Goal: Book appointment/travel/reservation

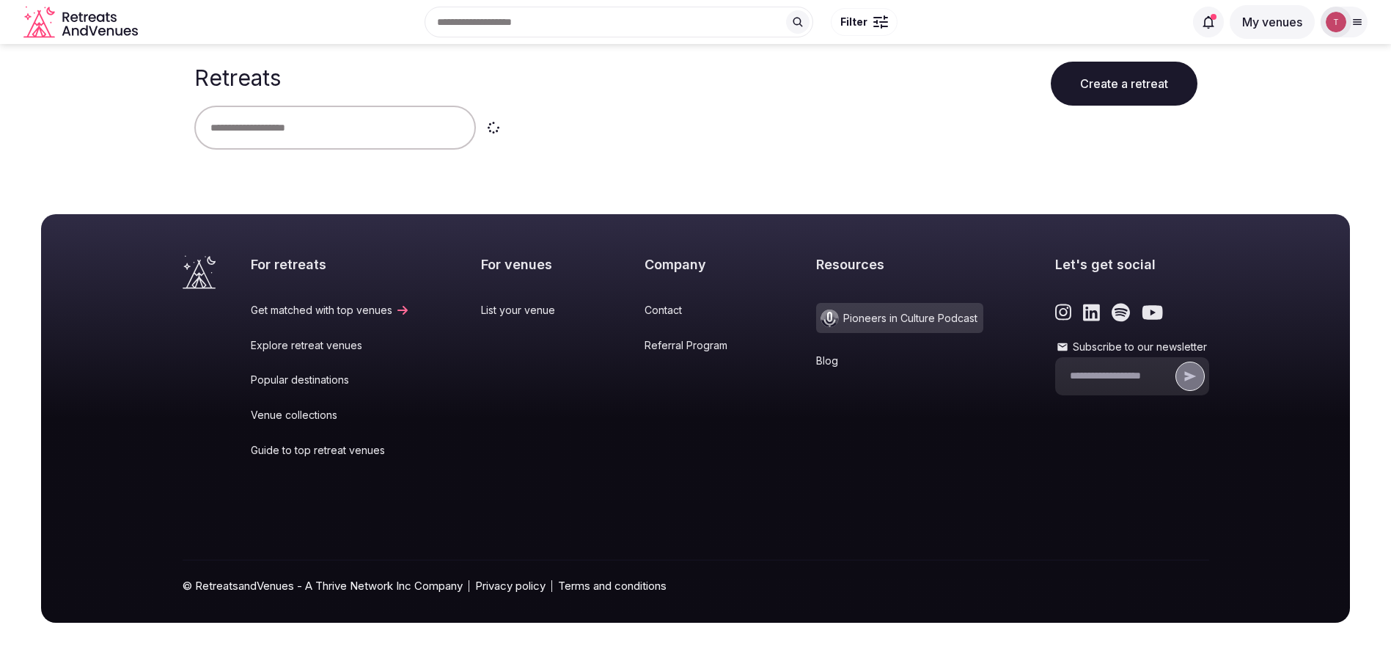
click at [309, 131] on input "text" at bounding box center [335, 128] width 282 height 44
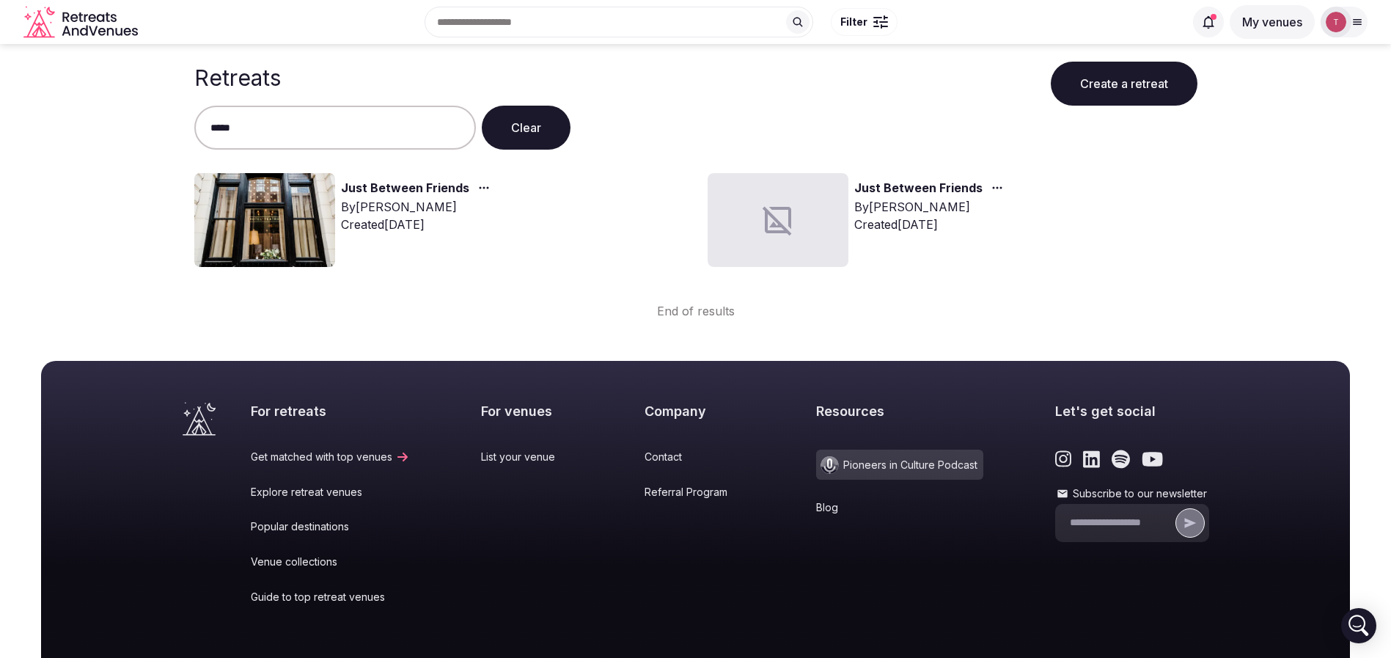
type input "****"
click at [396, 202] on div "By [PERSON_NAME]" at bounding box center [418, 207] width 155 height 18
click at [403, 190] on link "Just Between Friends" at bounding box center [405, 188] width 128 height 19
click at [246, 197] on img at bounding box center [264, 220] width 141 height 94
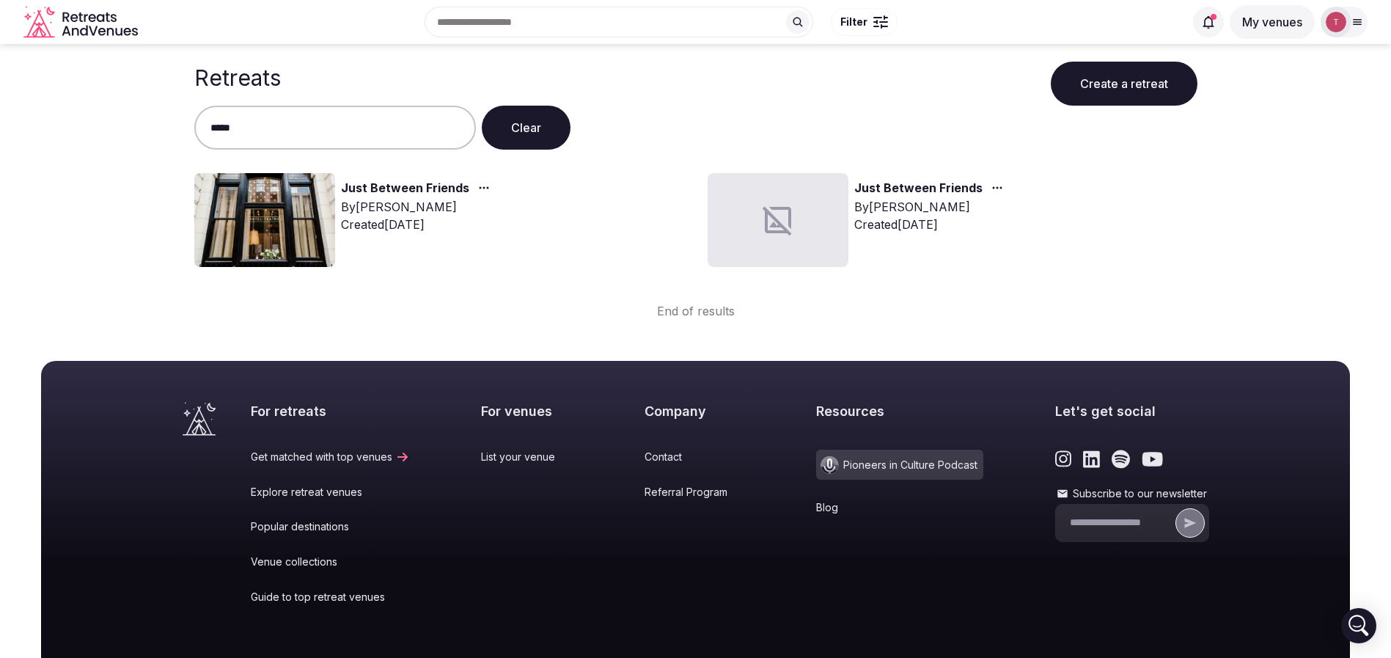
click at [273, 206] on img at bounding box center [264, 220] width 141 height 94
click at [389, 188] on link "Just Between Friends" at bounding box center [405, 188] width 128 height 19
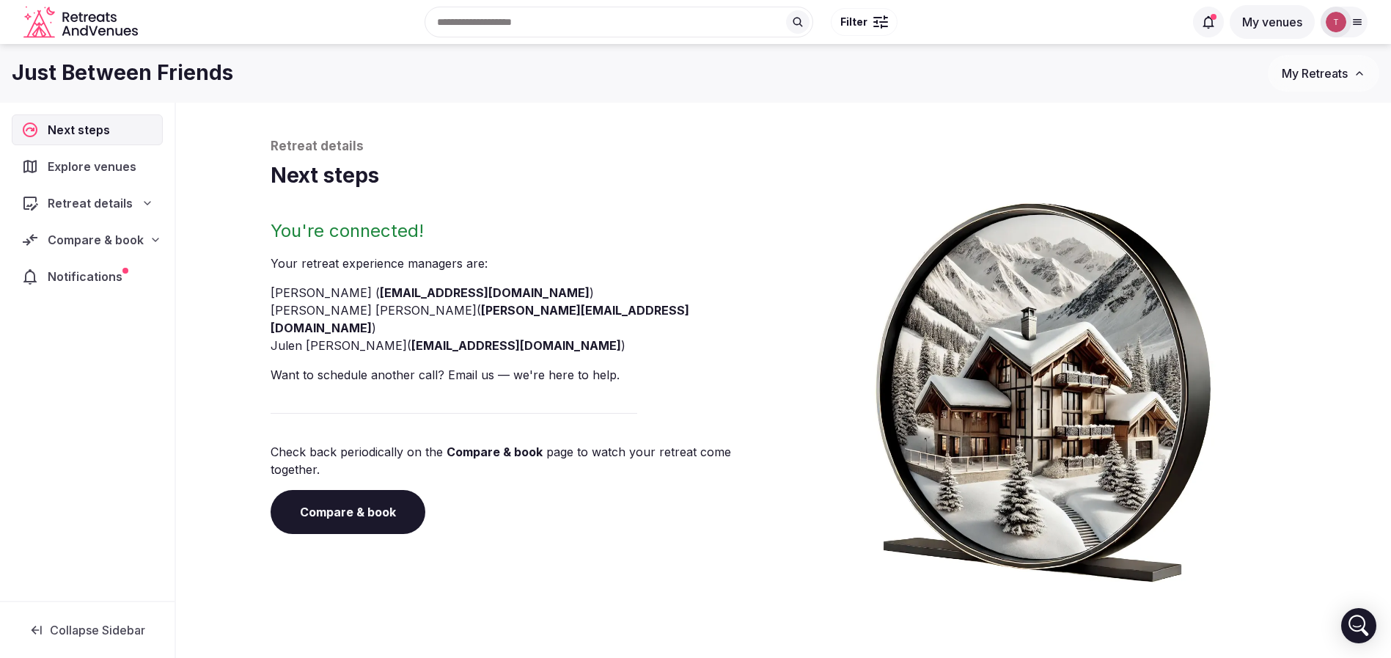
click at [331, 490] on link "Compare & book" at bounding box center [348, 512] width 155 height 44
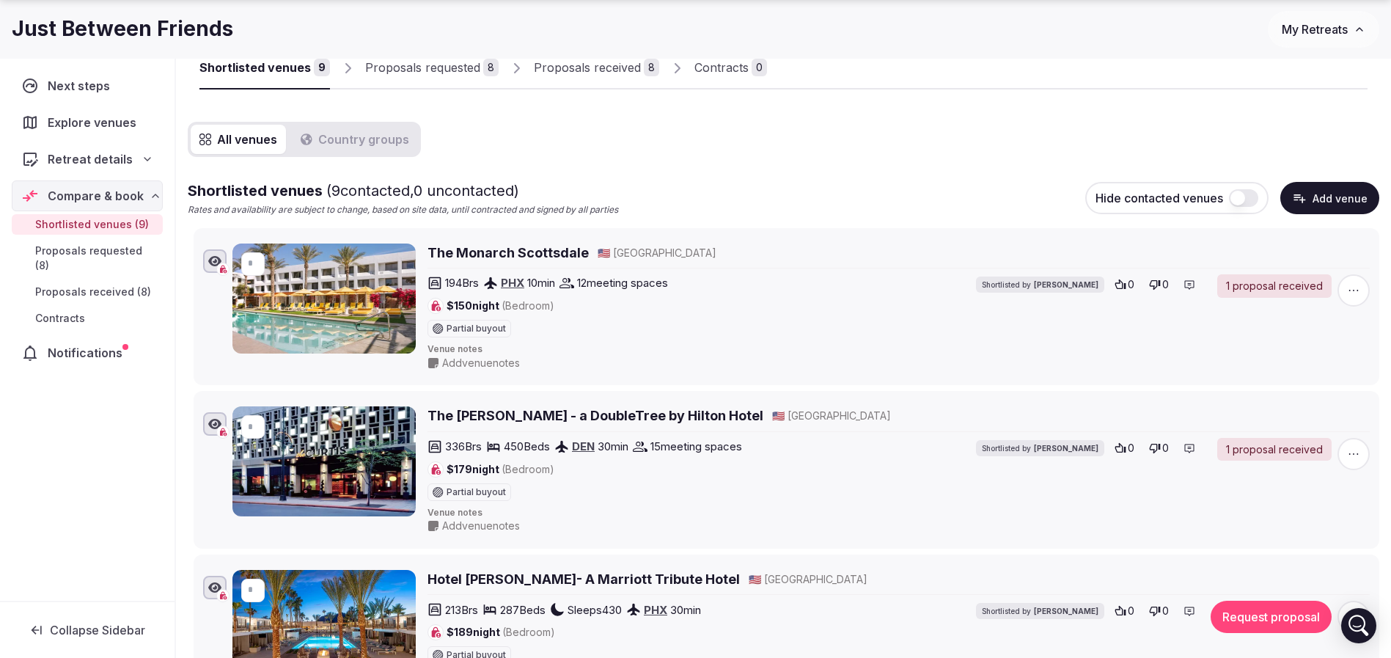
scroll to position [220, 0]
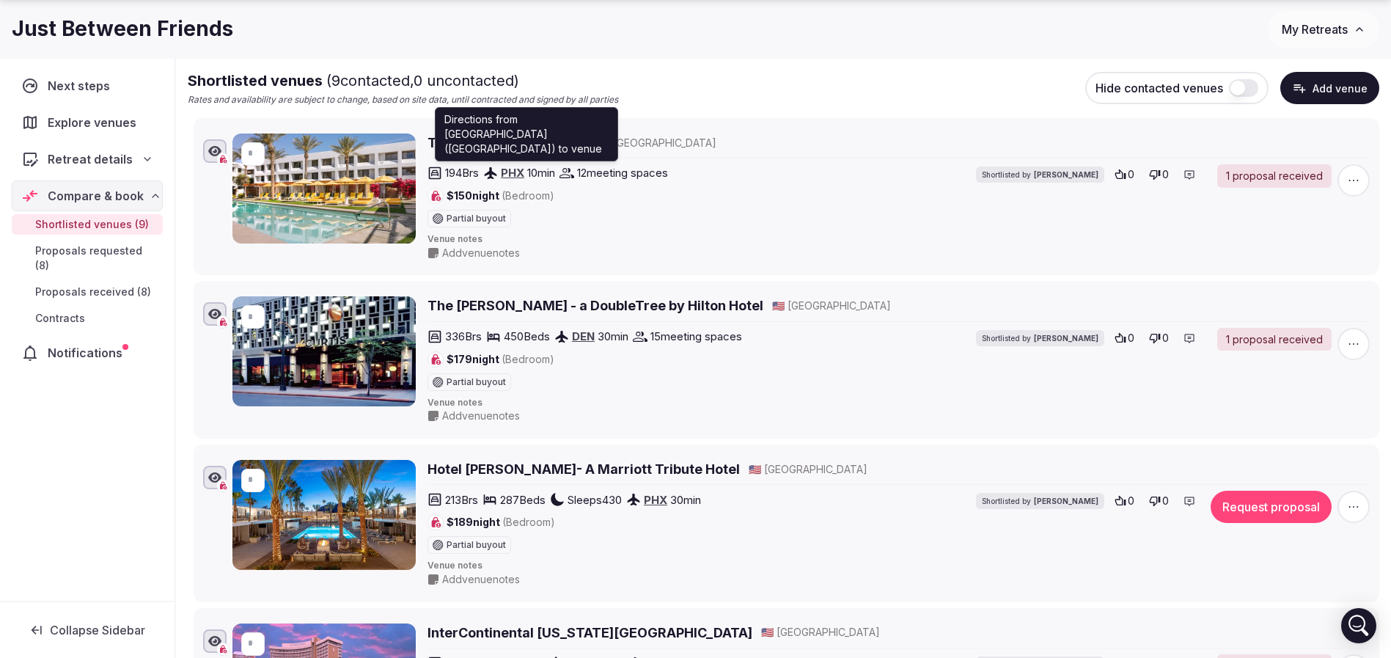
click at [511, 172] on link "PHX" at bounding box center [512, 173] width 23 height 14
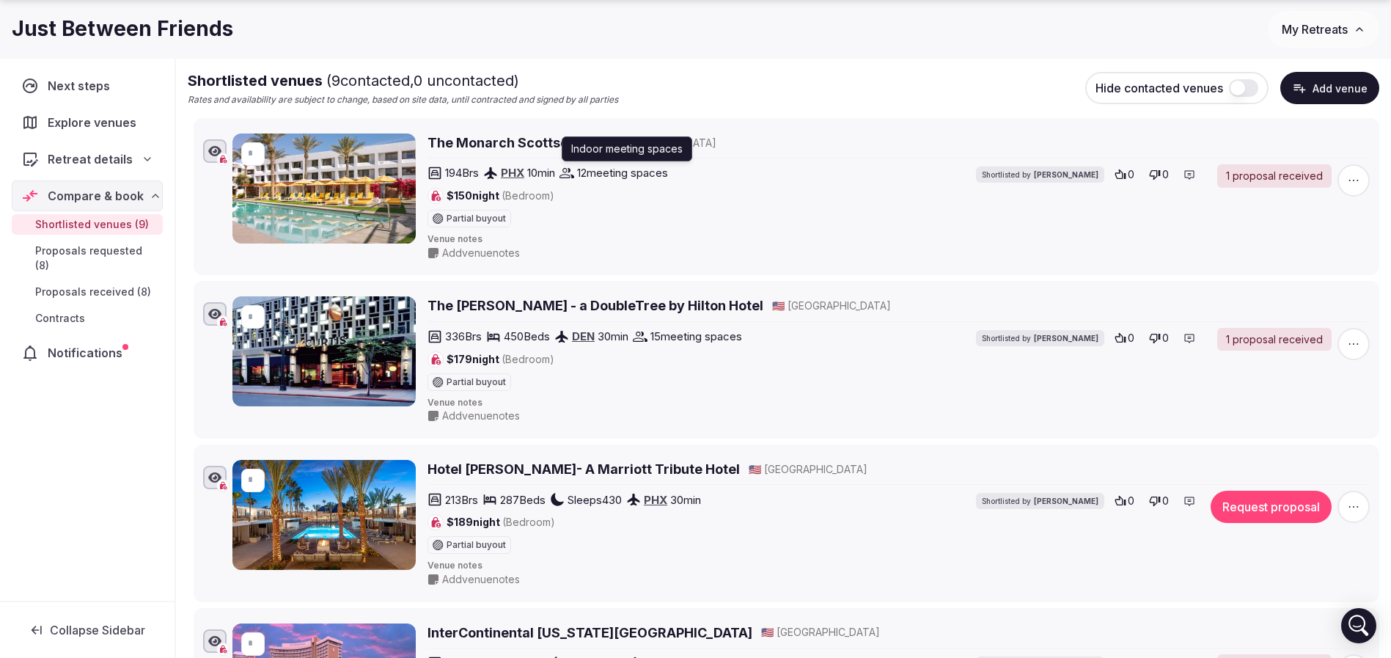
click at [634, 169] on span "12 meeting spaces" at bounding box center [622, 172] width 91 height 15
click at [574, 174] on icon at bounding box center [566, 173] width 15 height 10
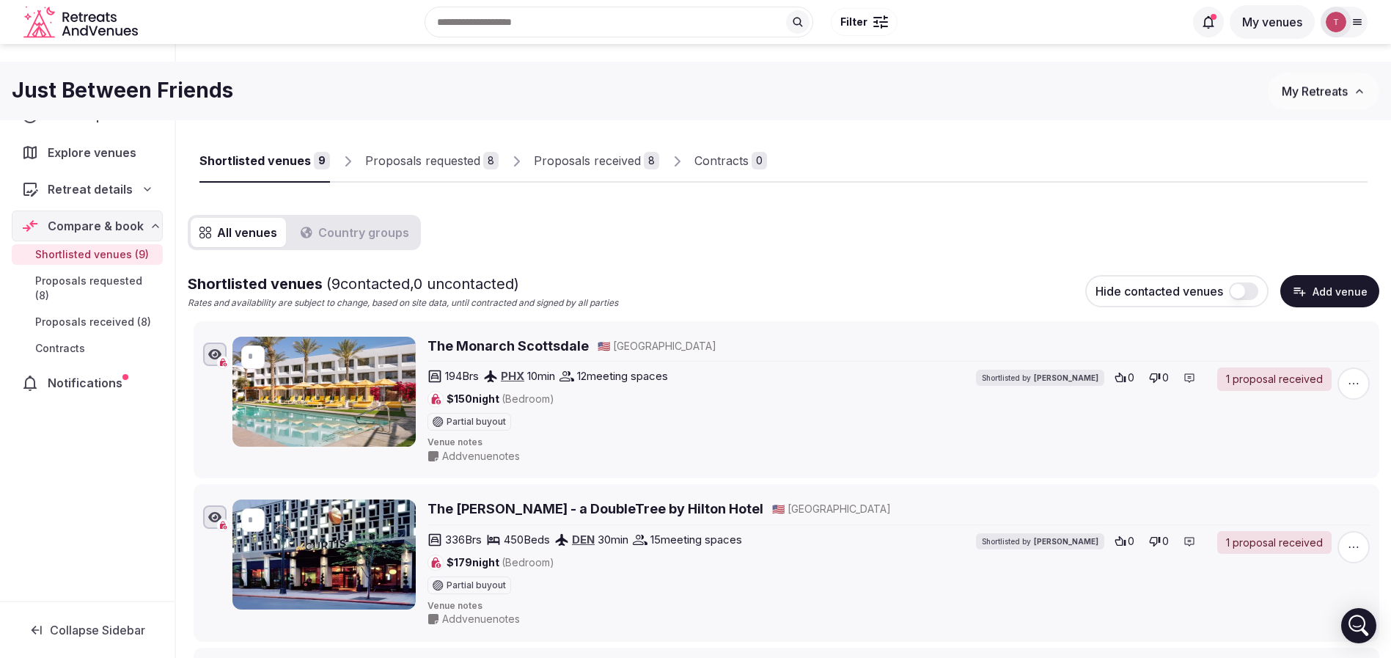
scroll to position [0, 0]
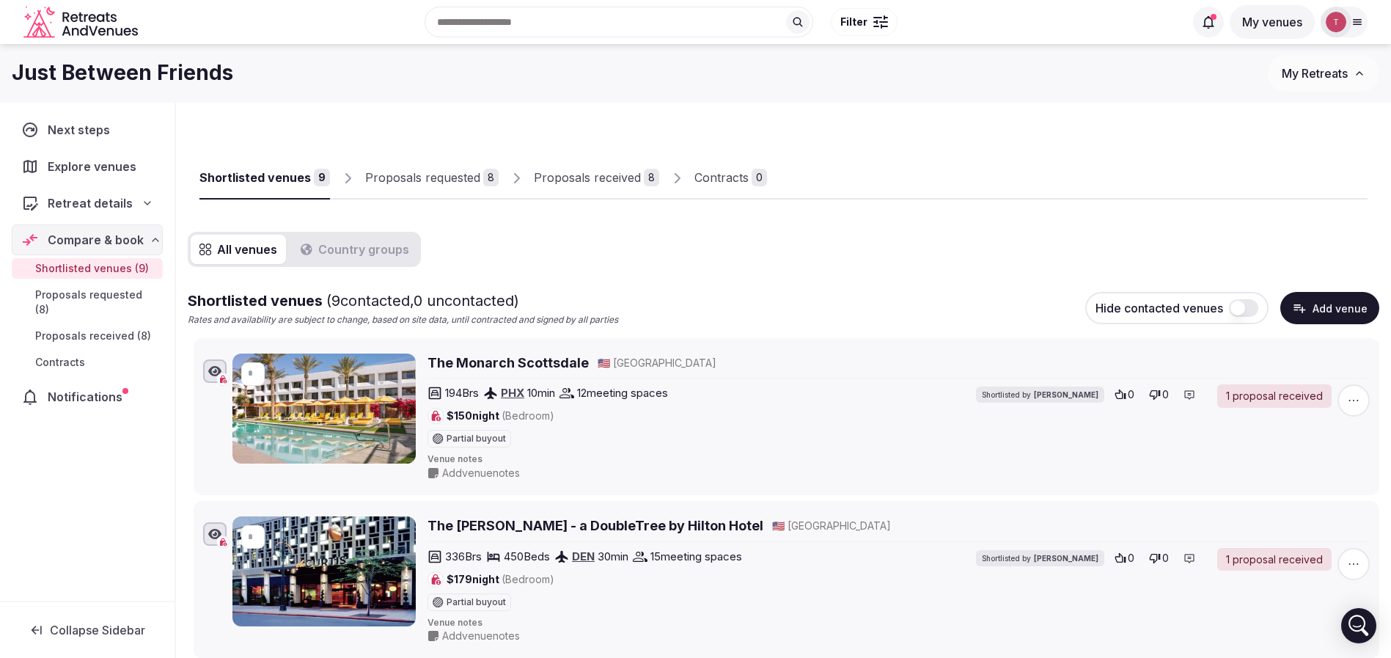
click at [406, 176] on div "Proposals requested" at bounding box center [422, 178] width 115 height 18
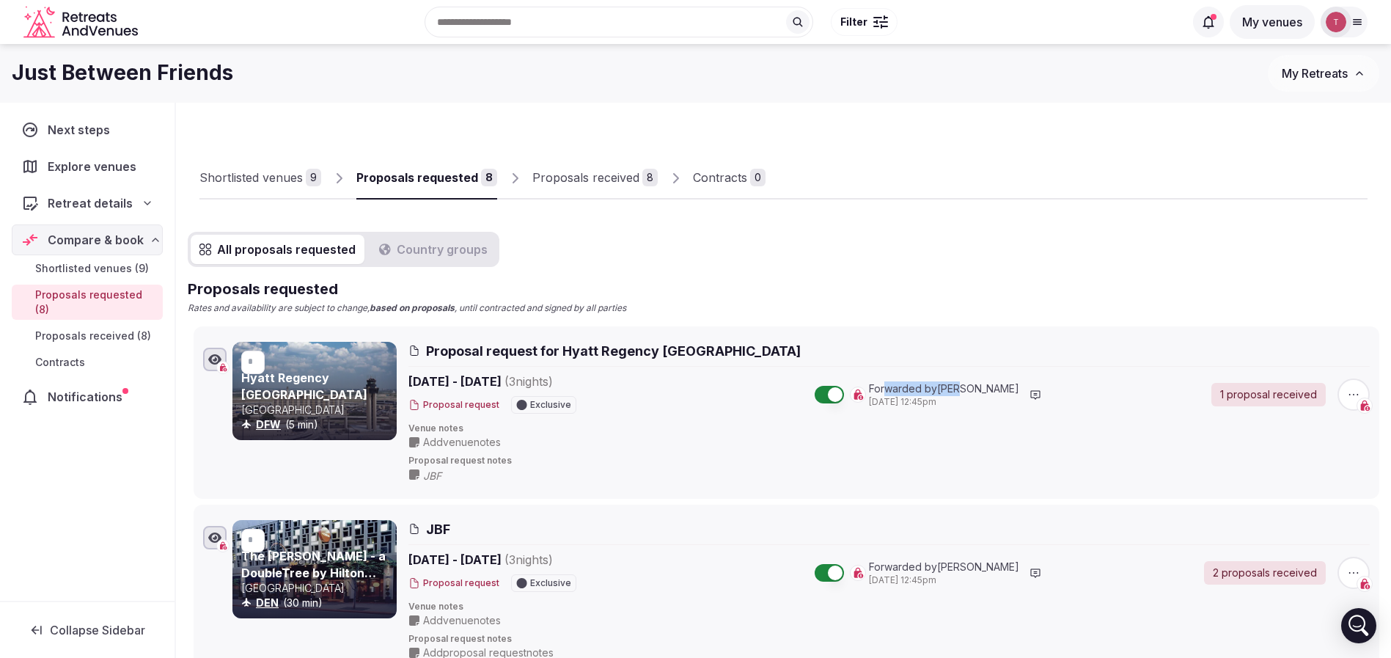
drag, startPoint x: 896, startPoint y: 392, endPoint x: 969, endPoint y: 388, distance: 73.5
click at [969, 388] on span "Forwarded by [PERSON_NAME]" at bounding box center [944, 388] width 150 height 15
click at [562, 180] on div "Proposals received" at bounding box center [585, 178] width 107 height 18
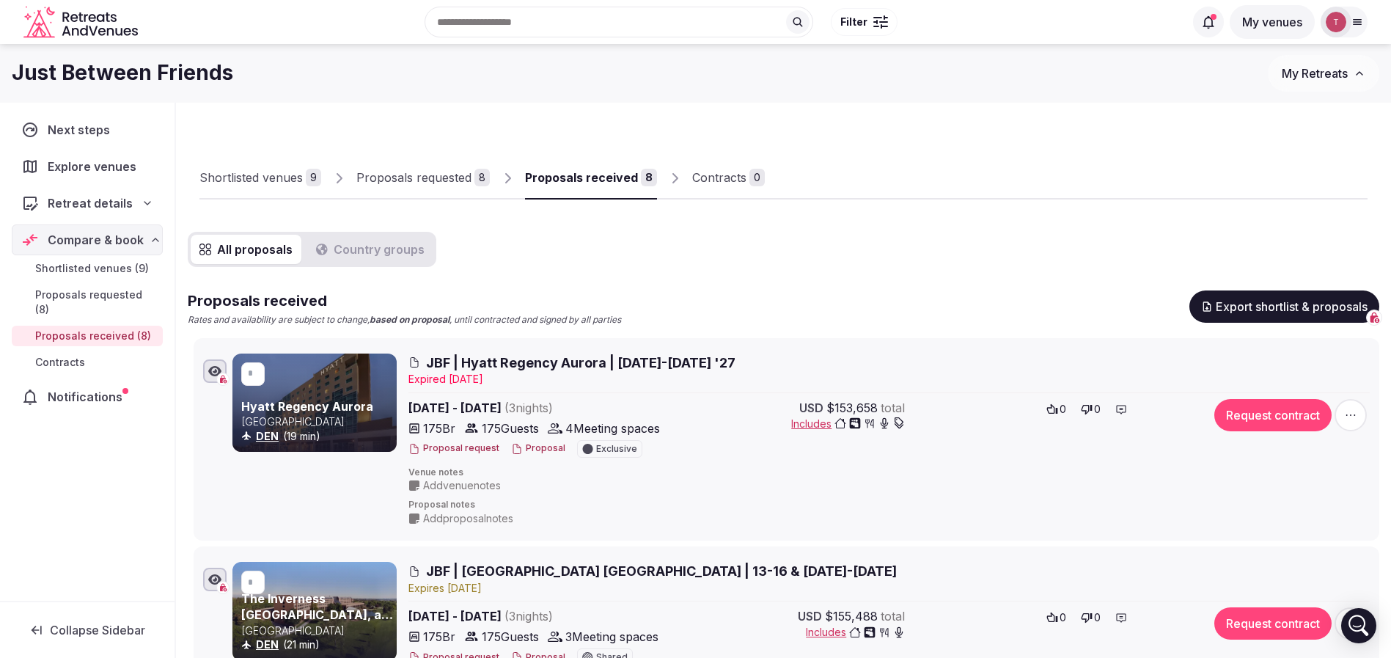
click at [280, 181] on div "Shortlisted venues" at bounding box center [250, 178] width 103 height 18
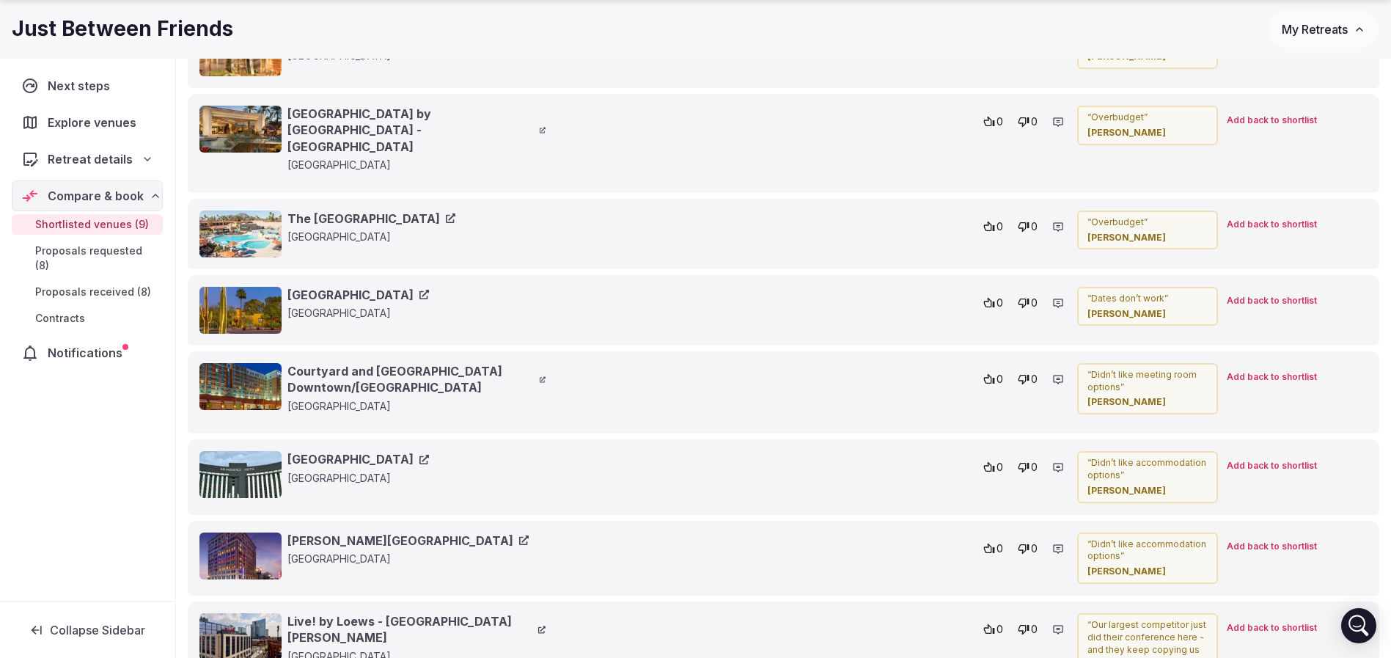
scroll to position [2200, 0]
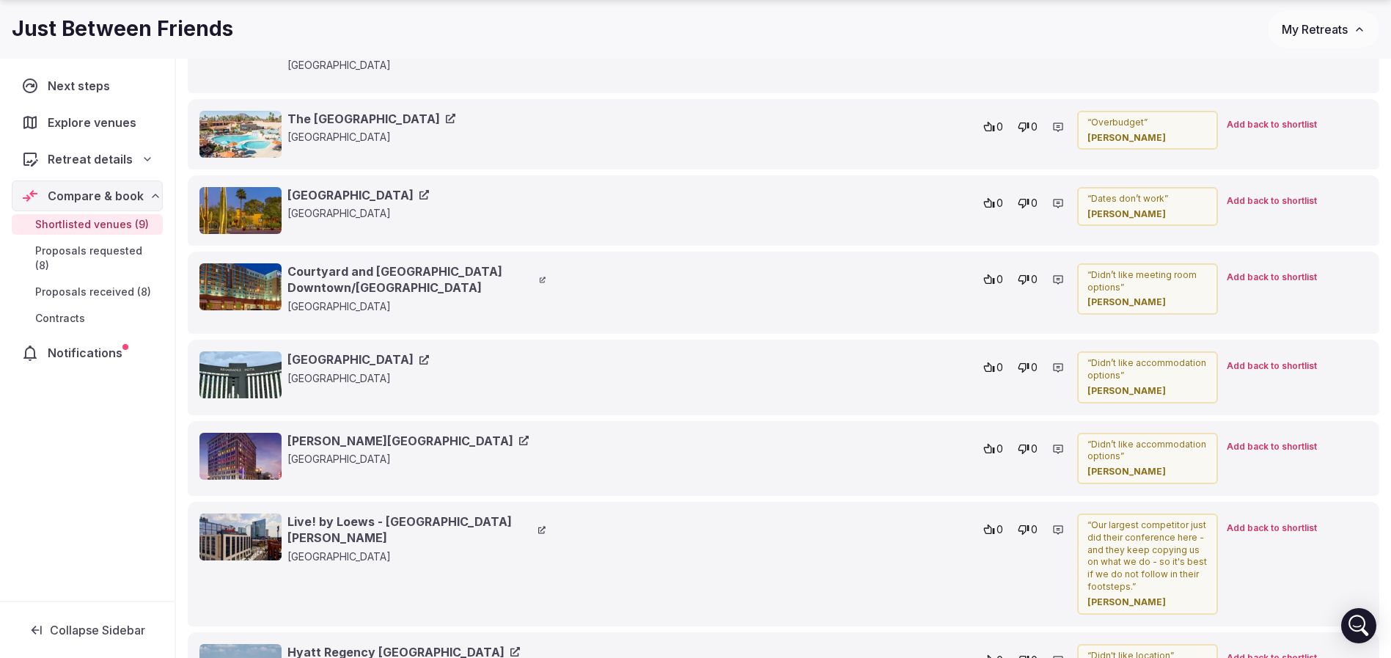
click at [134, 285] on span "Proposals received (8)" at bounding box center [93, 292] width 116 height 15
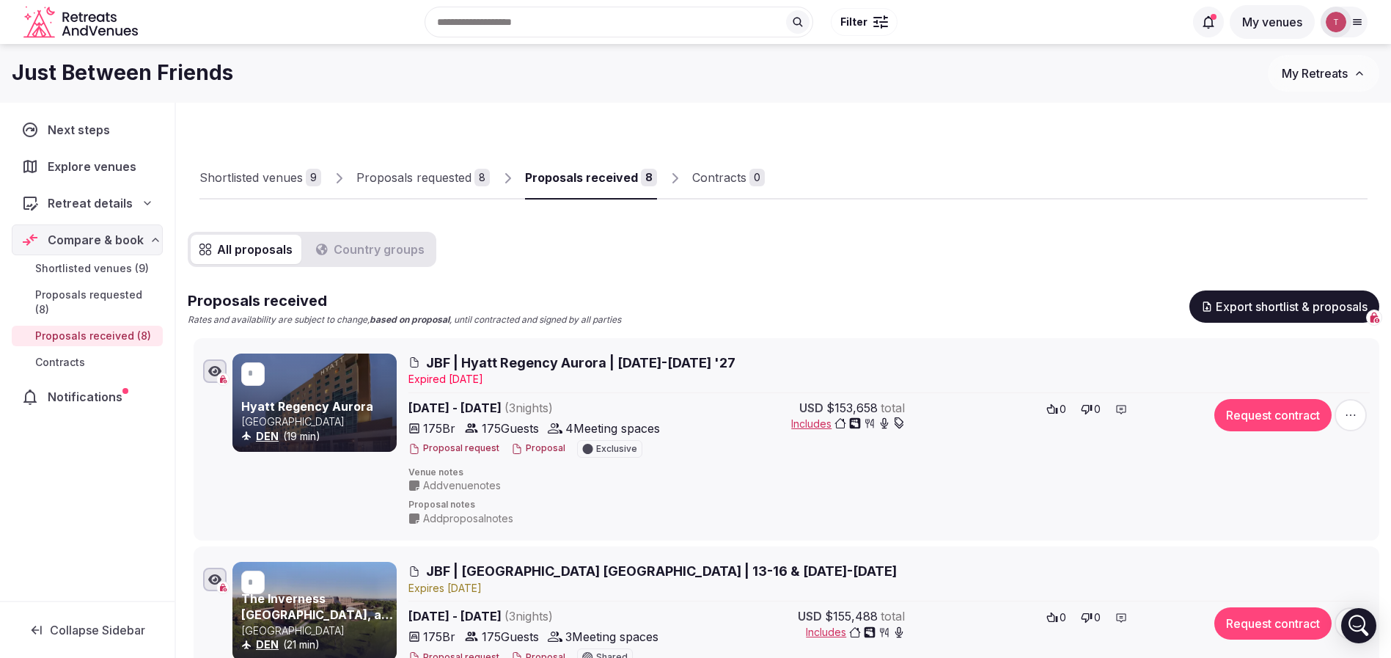
scroll to position [110, 0]
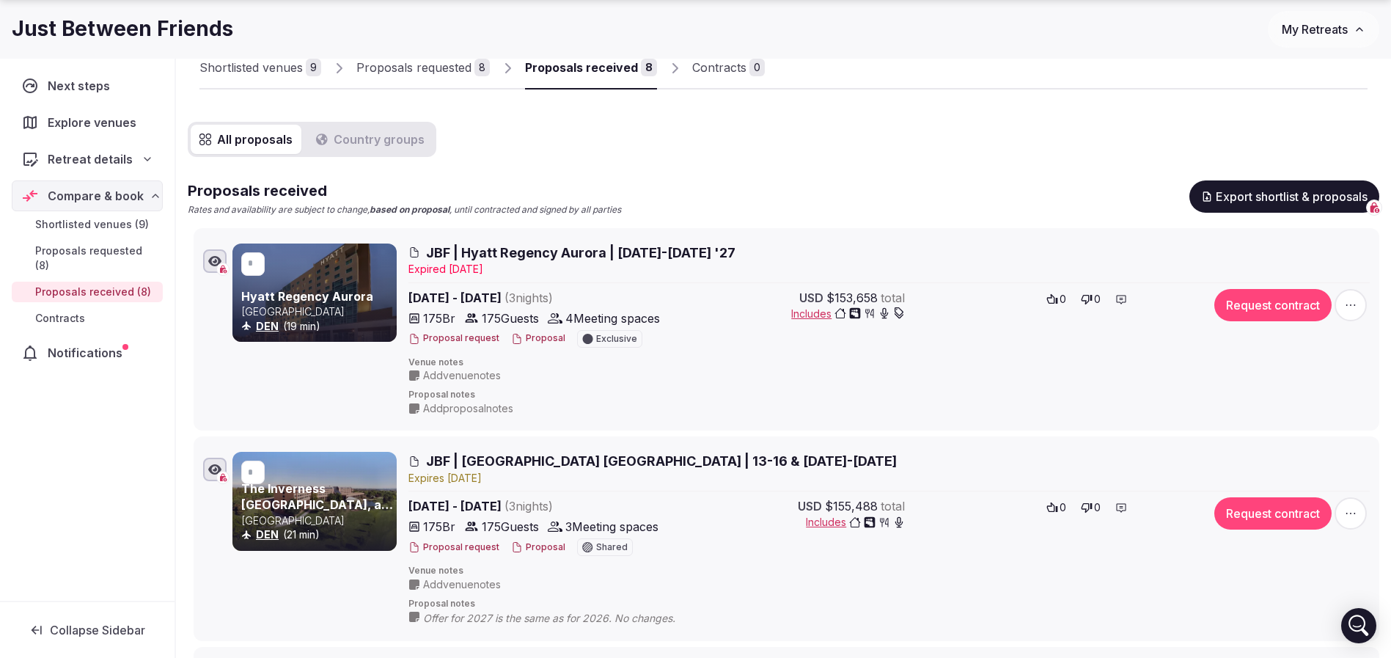
click at [110, 245] on span "Proposals requested (8)" at bounding box center [96, 257] width 122 height 29
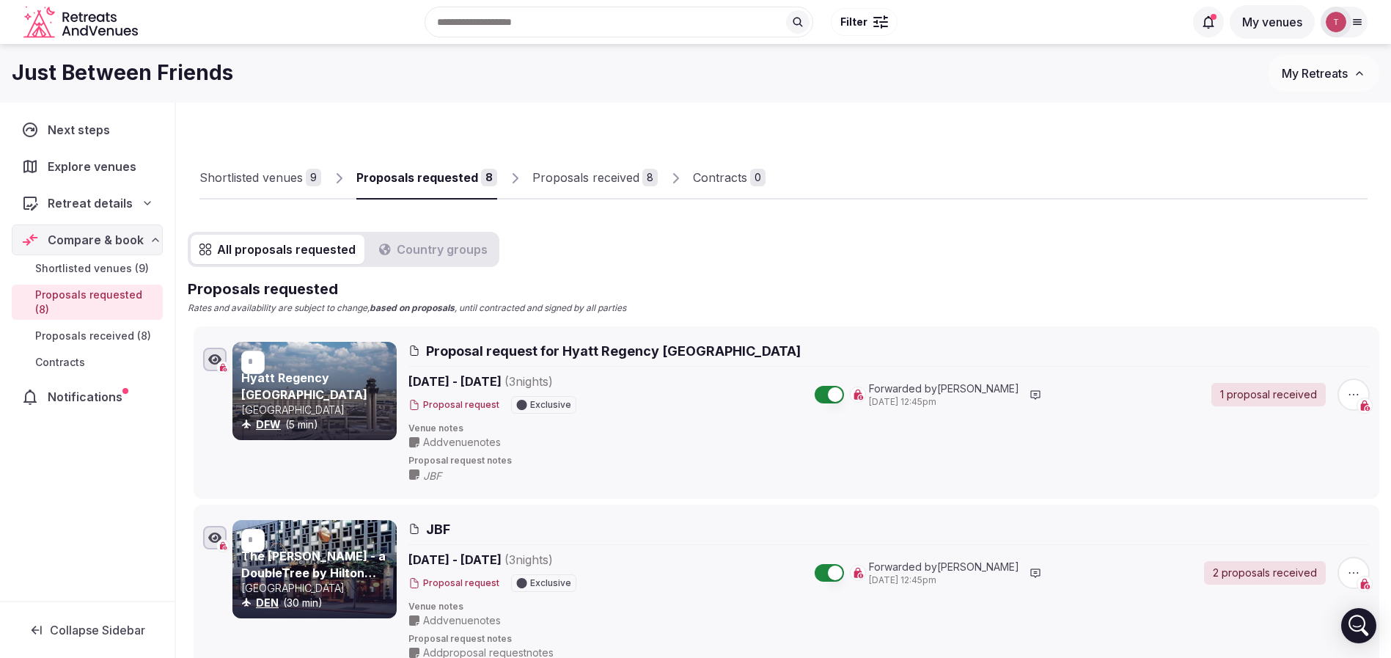
click at [100, 263] on span "Shortlisted venues (9)" at bounding box center [92, 268] width 114 height 15
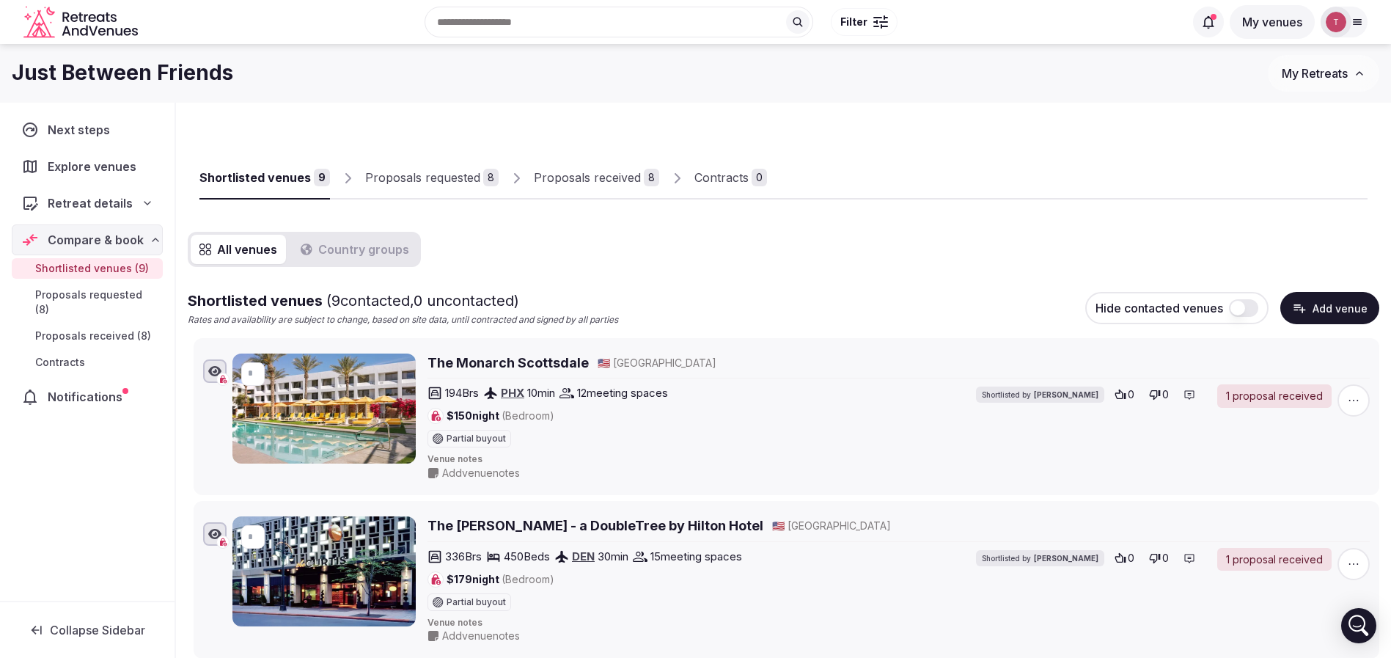
click at [624, 186] on link "Proposals received 8" at bounding box center [596, 178] width 125 height 43
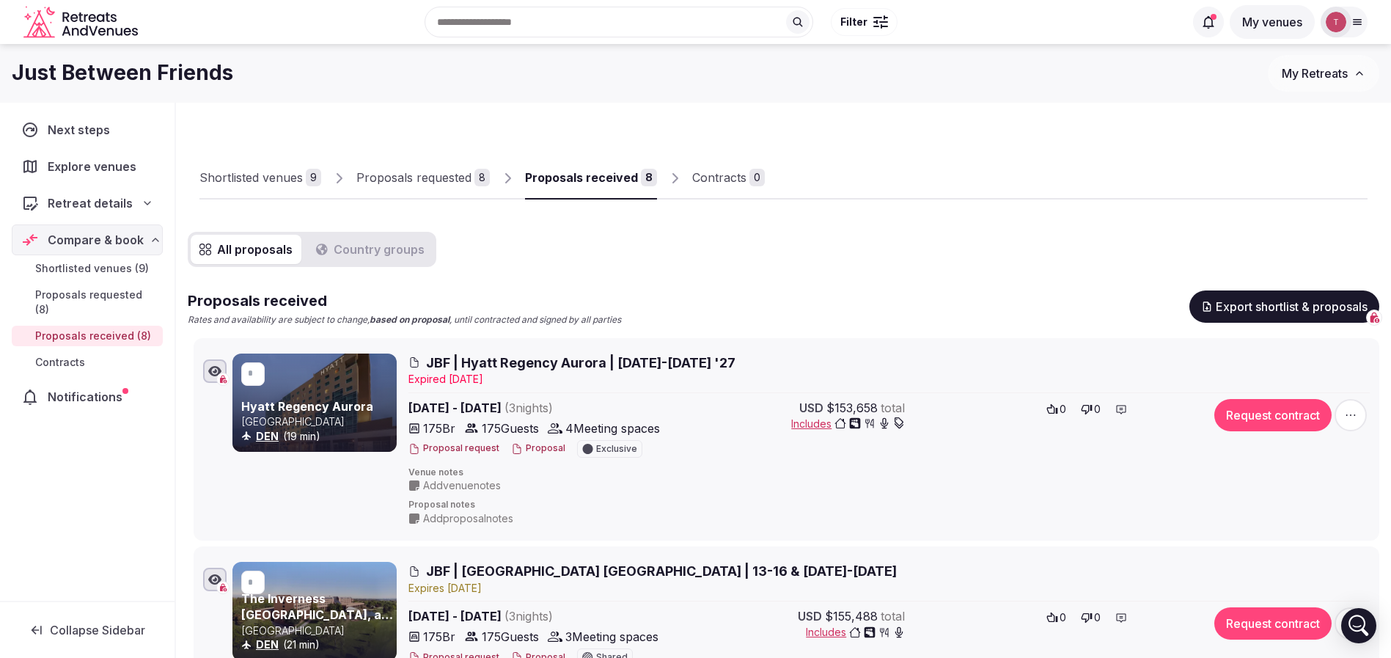
click at [854, 189] on div at bounding box center [1066, 187] width 603 height 25
click at [266, 166] on link "Shortlisted venues 9" at bounding box center [260, 178] width 122 height 43
